Goal: Task Accomplishment & Management: Manage account settings

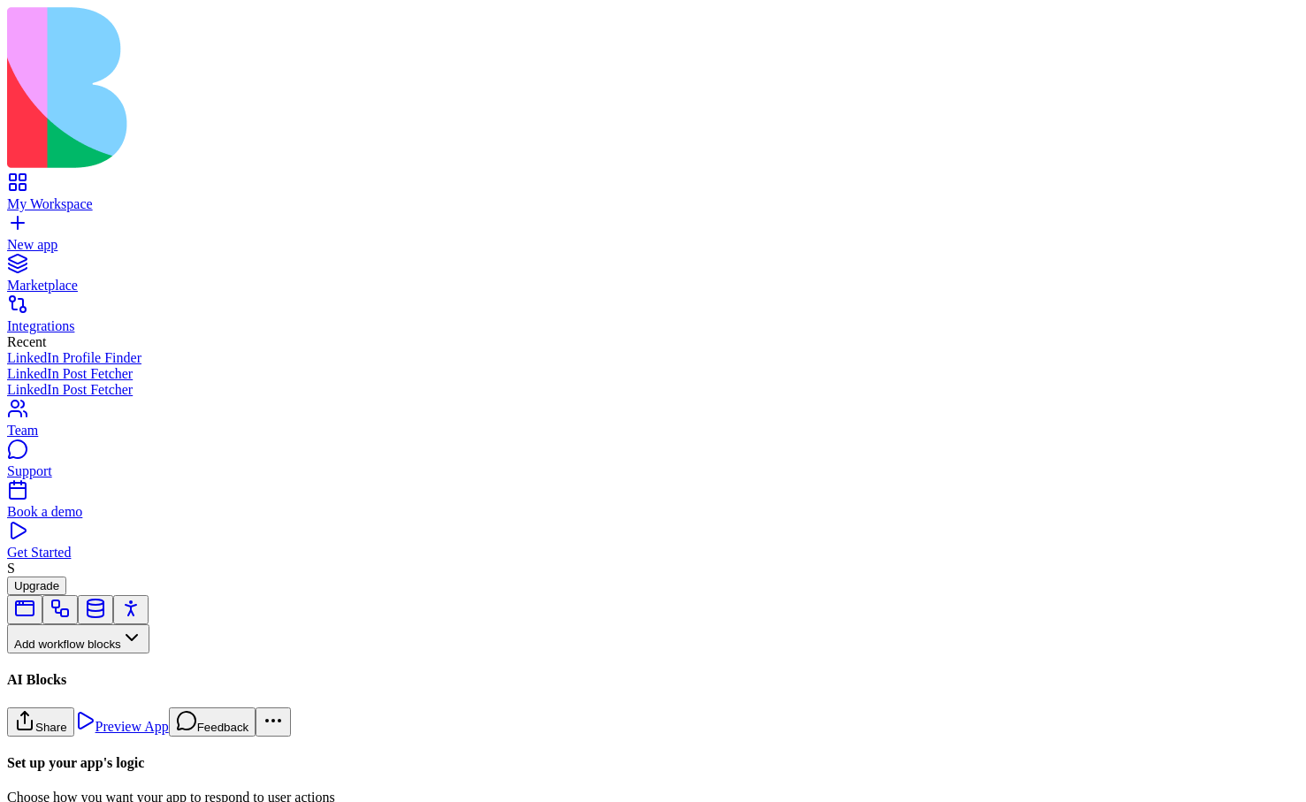
click at [96, 654] on button "Workflows" at bounding box center [51, 668] width 89 height 29
click at [85, 564] on div "Actions" at bounding box center [93, 552] width 84 height 25
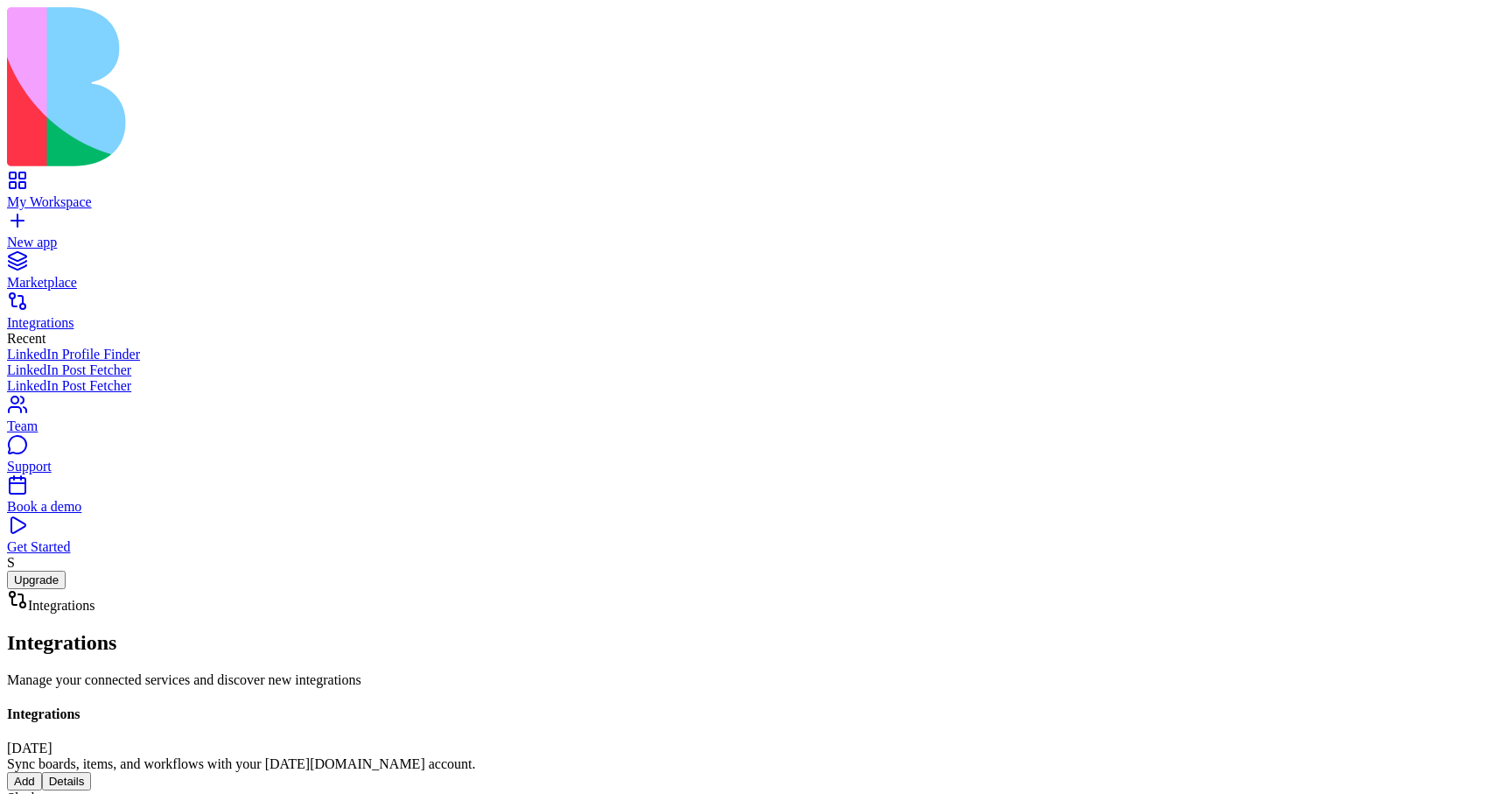
scroll to position [2821, 0]
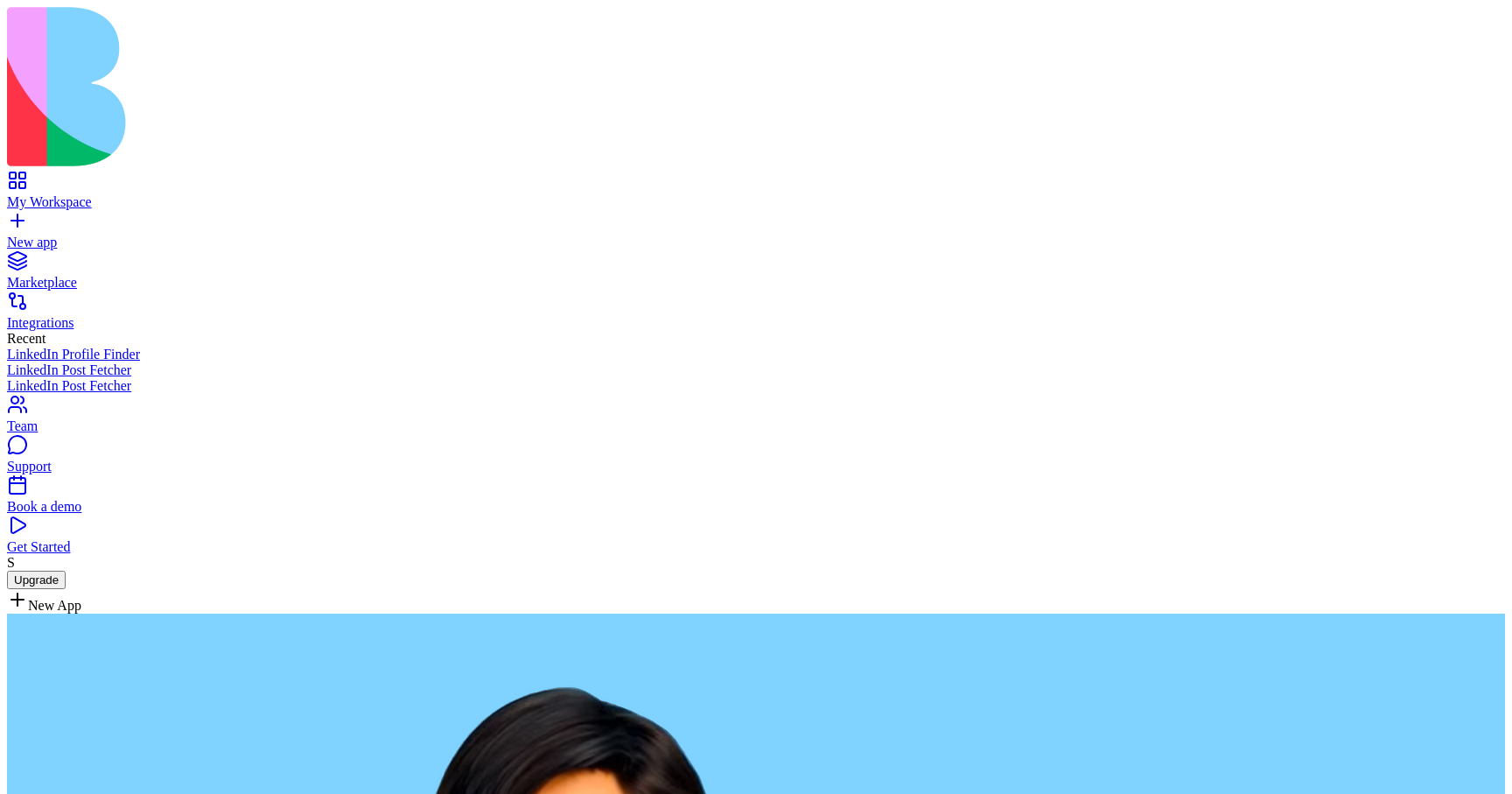
click at [80, 315] on div "Integrations" at bounding box center [756, 323] width 1498 height 16
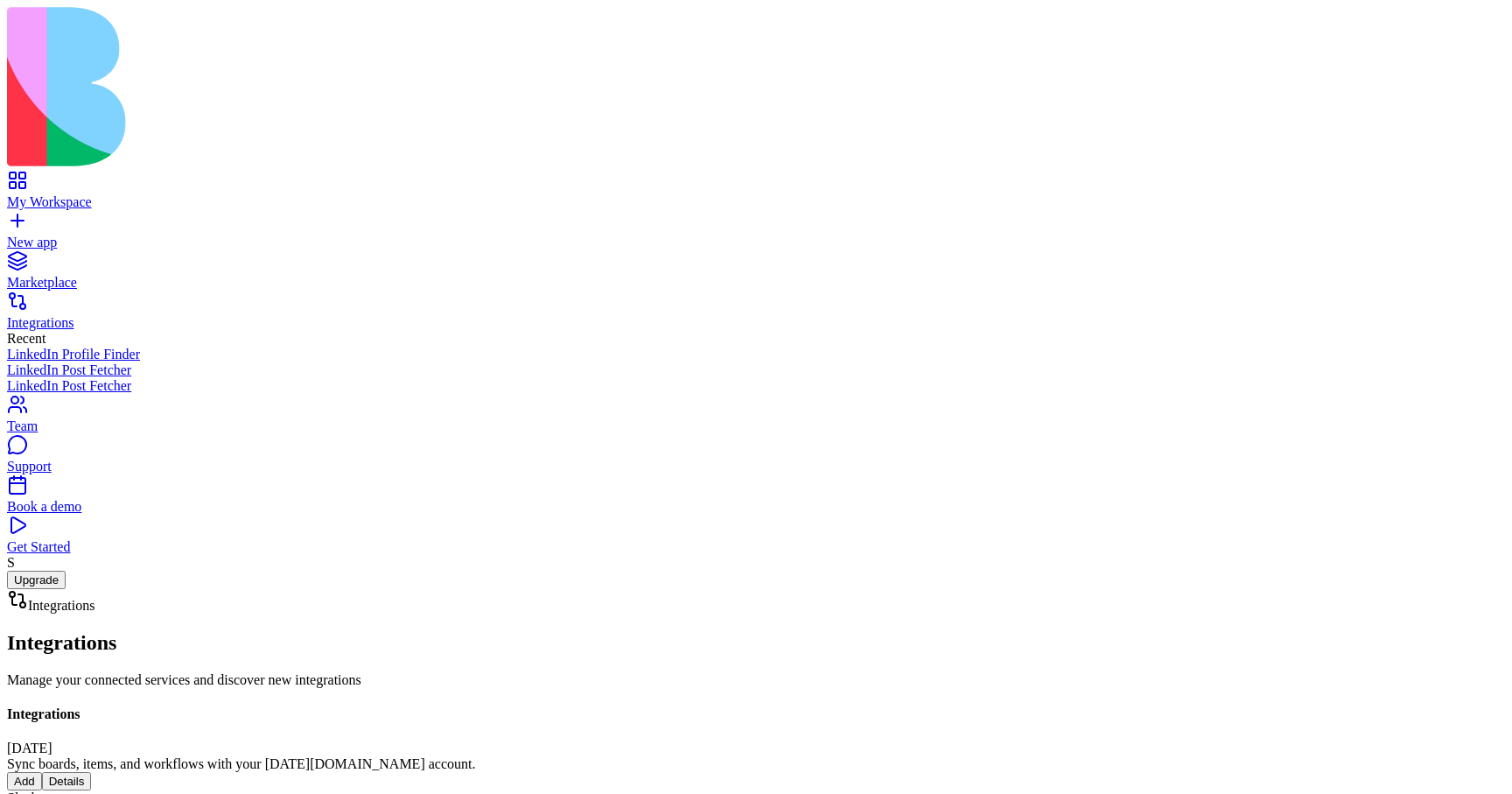
click at [78, 235] on div "New app" at bounding box center [756, 243] width 1498 height 16
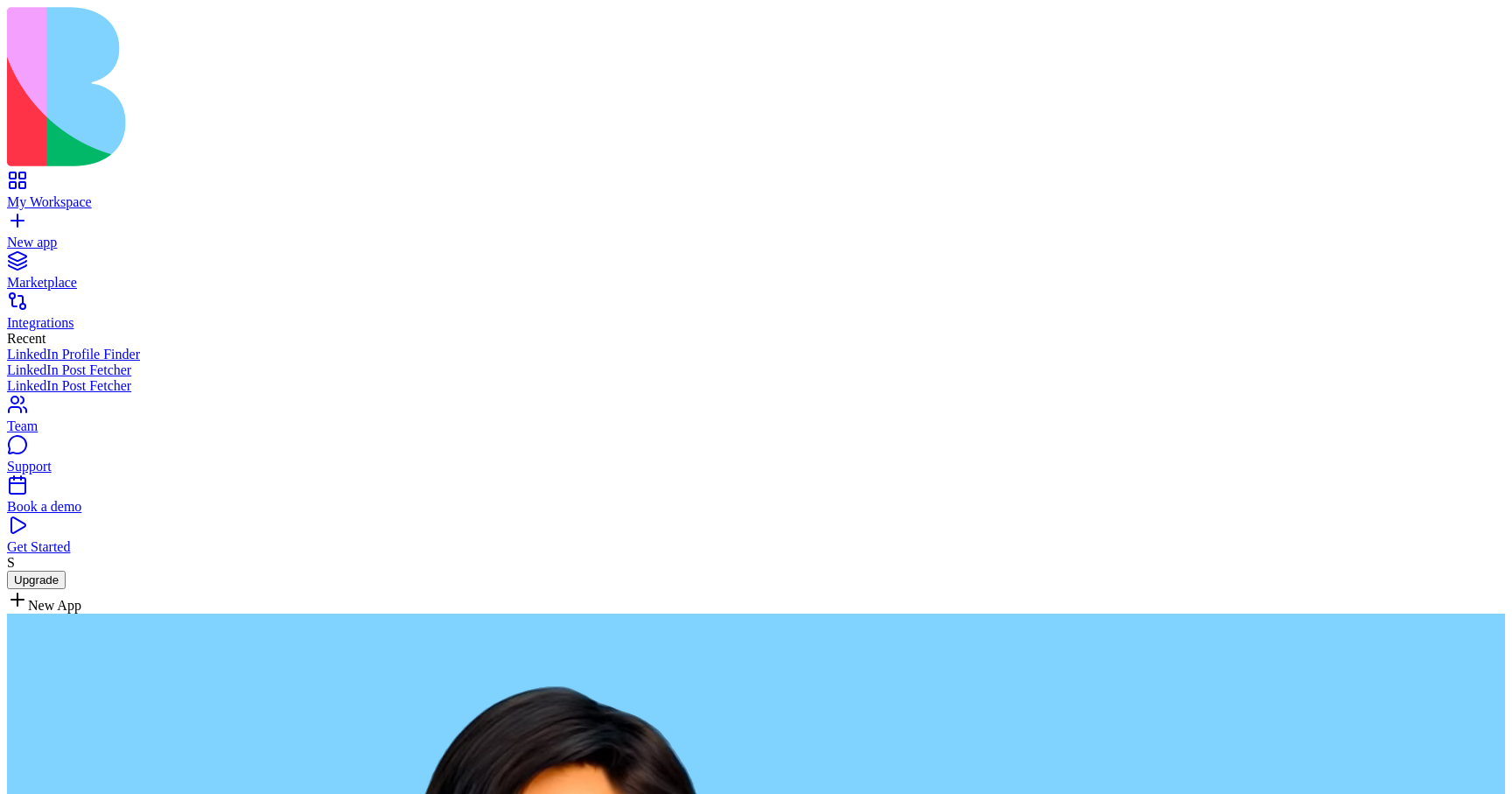
click at [98, 315] on div "Integrations" at bounding box center [756, 323] width 1498 height 16
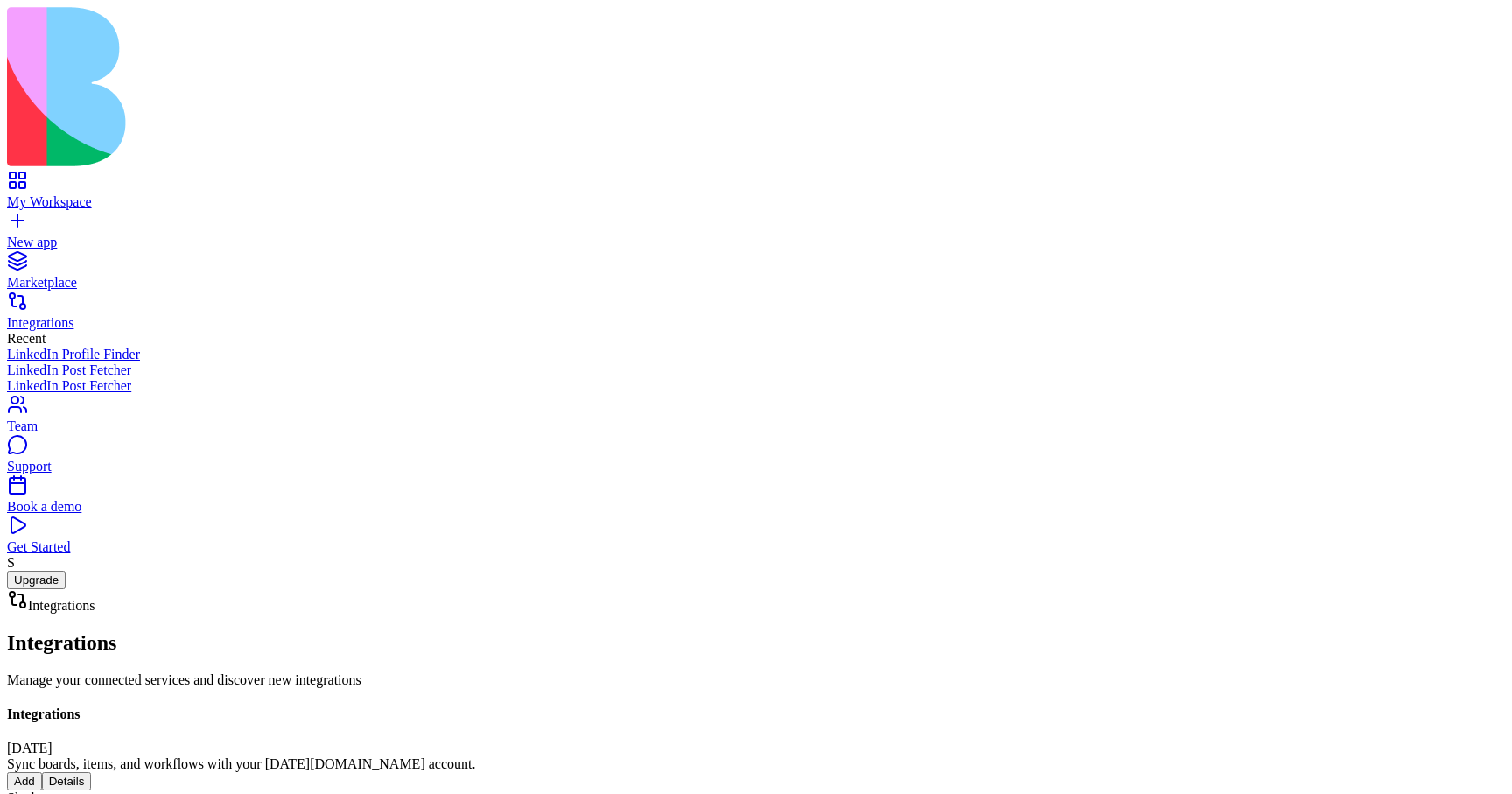
scroll to position [514, 0]
